Goal: Obtain resource: Download file/media

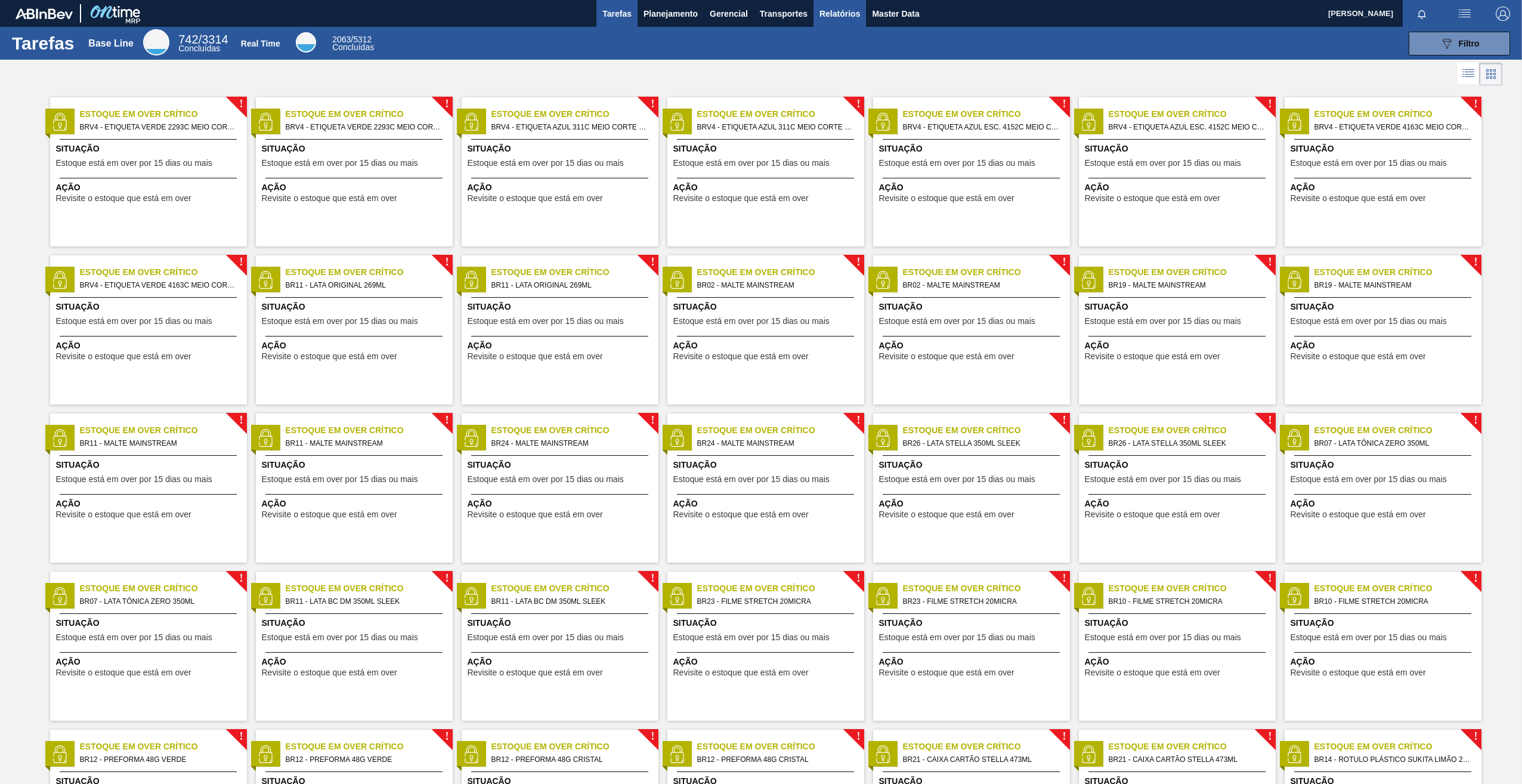
click at [838, 9] on span "Relatórios" at bounding box center [839, 13] width 40 height 14
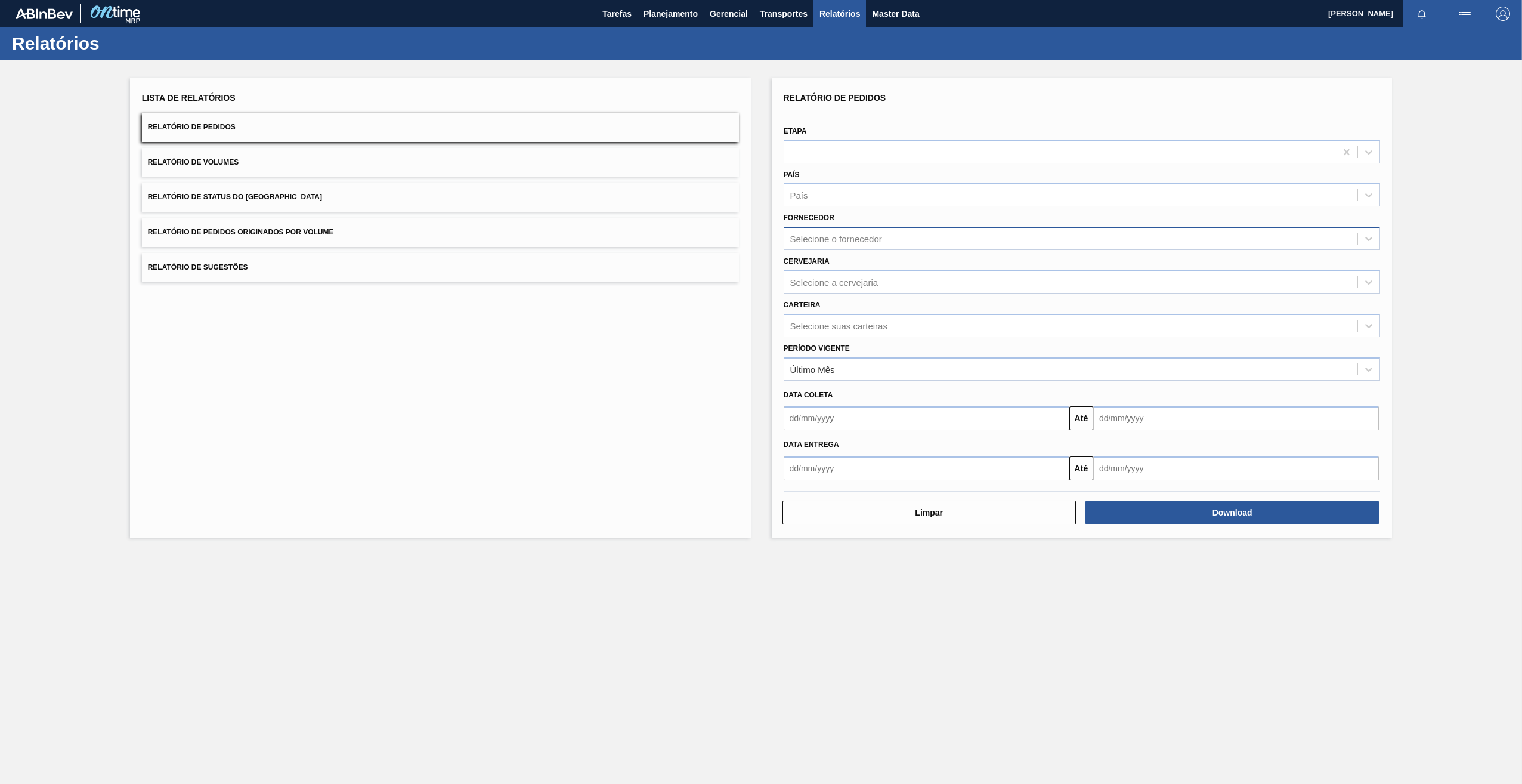
click at [854, 235] on div "Selecione o fornecedor" at bounding box center [836, 239] width 92 height 10
paste input "290167"
type input "290167"
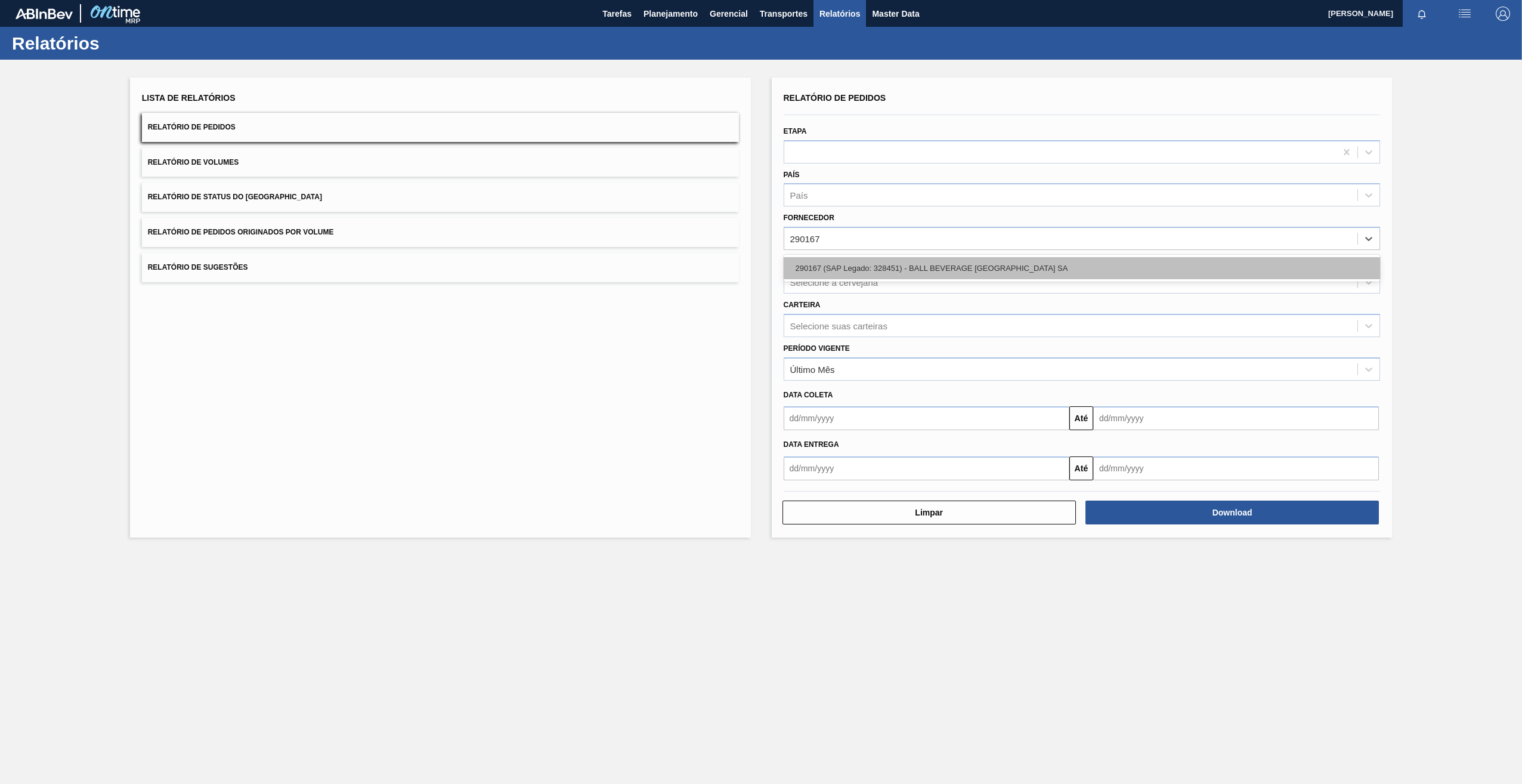
click at [867, 270] on div "290167 (SAP Legado: 328451) - BALL BEVERAGE [GEOGRAPHIC_DATA] SA" at bounding box center [1082, 268] width 597 height 22
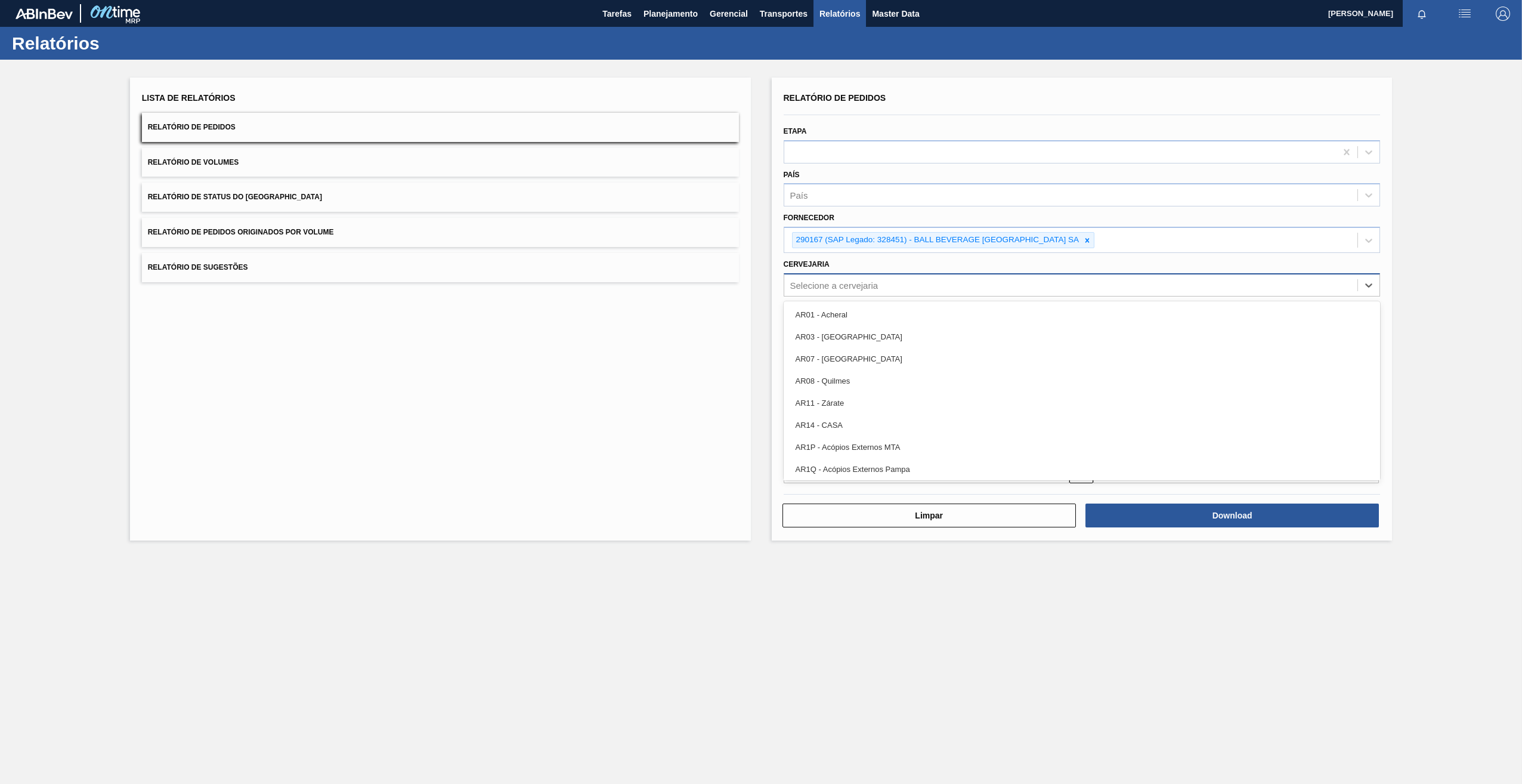
click at [834, 285] on div "Selecione a cervejaria" at bounding box center [834, 285] width 89 height 10
paste input "BR05"
type input "BR05"
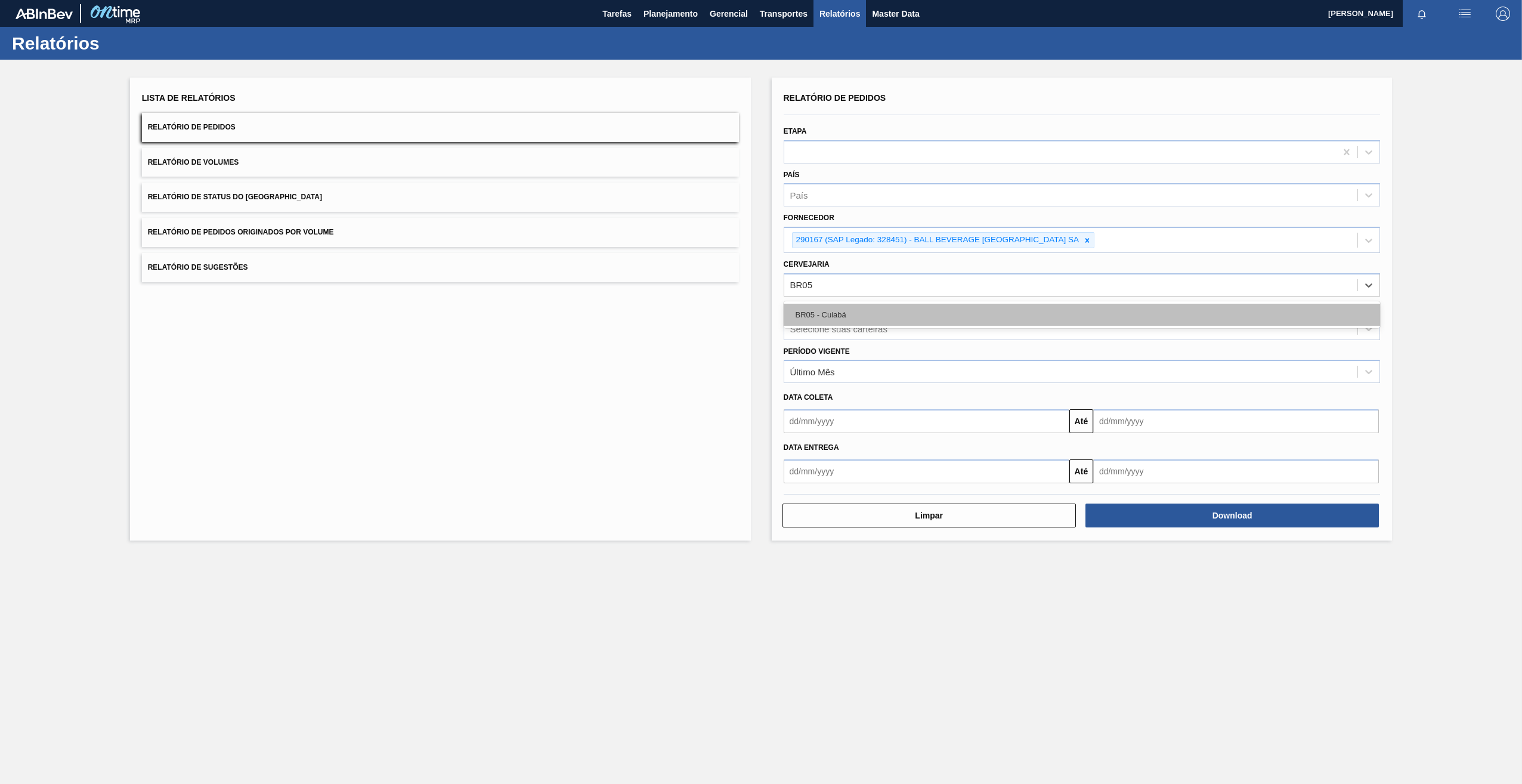
click at [873, 318] on div "BR05 - Cuiabá" at bounding box center [1082, 314] width 597 height 22
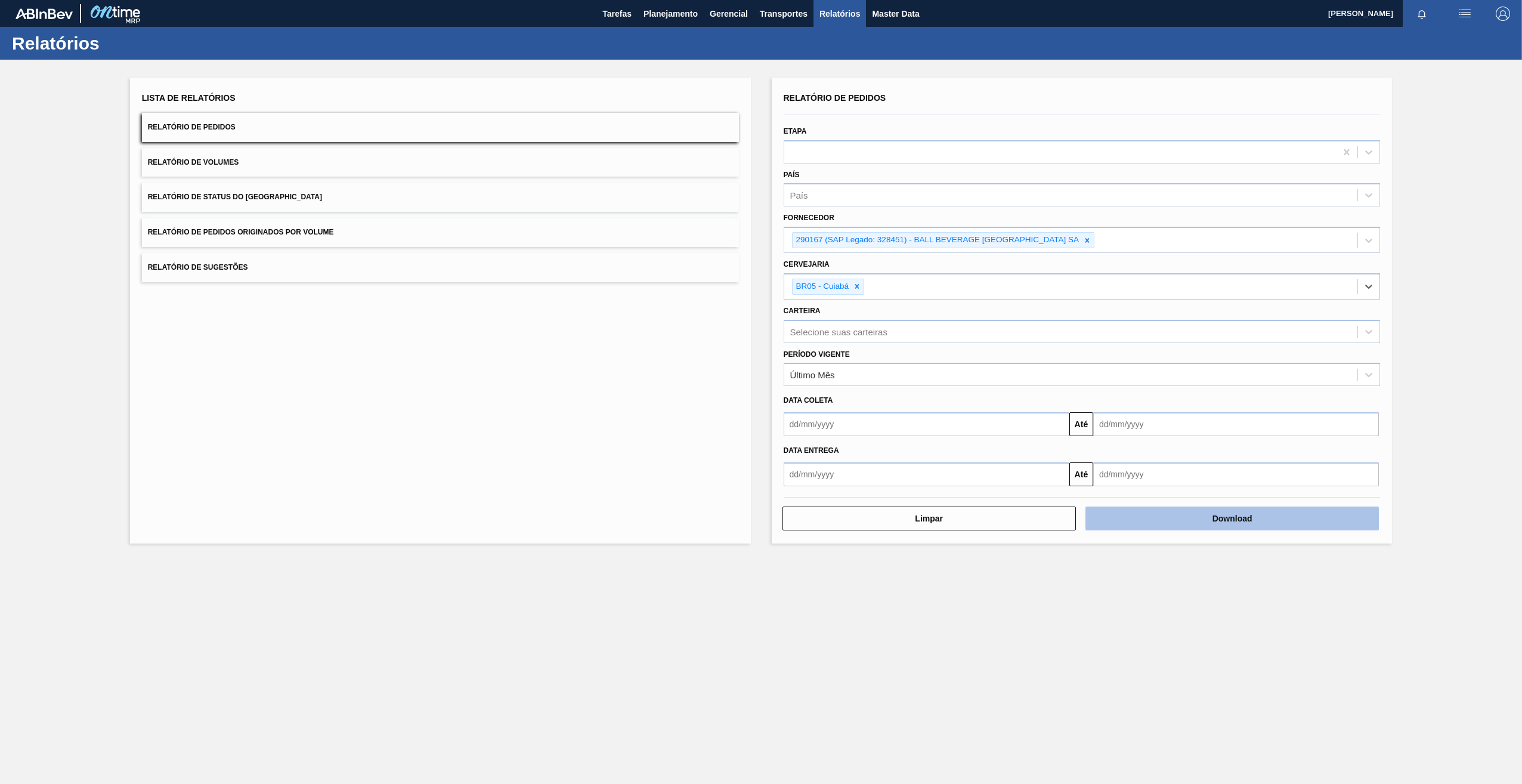
click at [1127, 517] on button "Download" at bounding box center [1232, 518] width 293 height 24
